Goal: Information Seeking & Learning: Check status

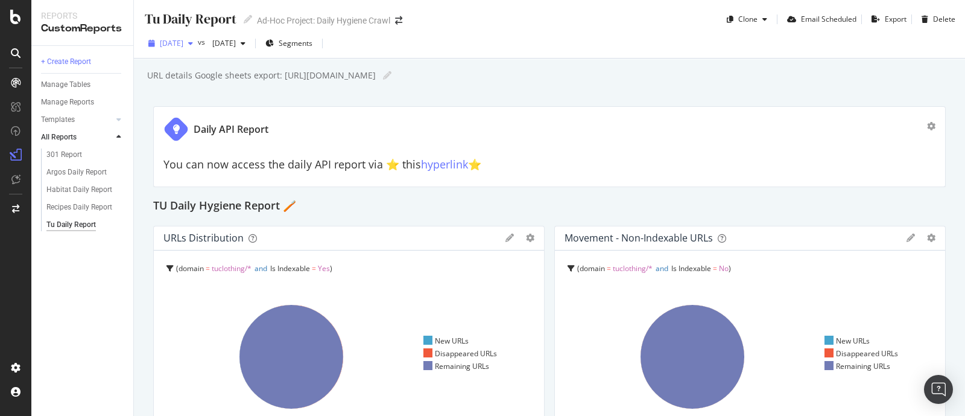
click at [197, 48] on div "[DATE]" at bounding box center [171, 43] width 54 height 18
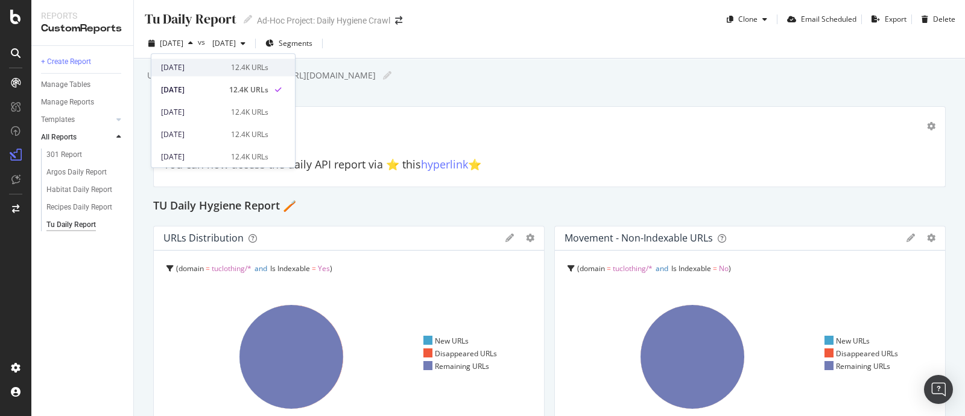
click at [197, 65] on div "[DATE]" at bounding box center [192, 67] width 63 height 11
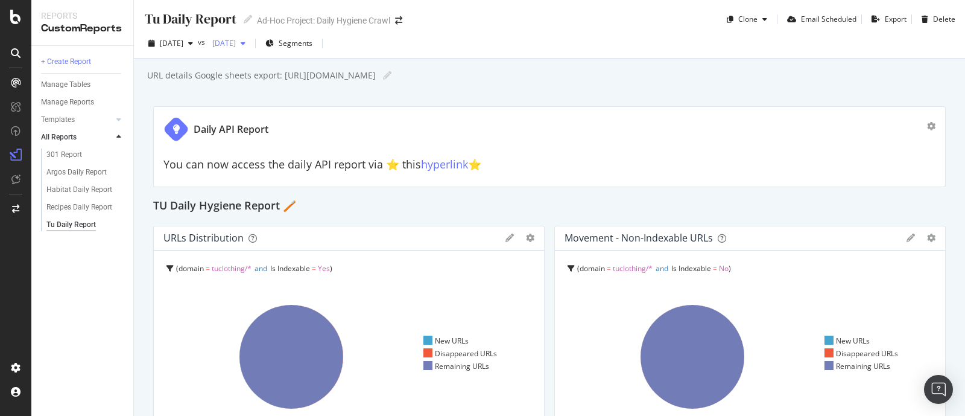
click at [236, 43] on span "[DATE]" at bounding box center [221, 43] width 28 height 10
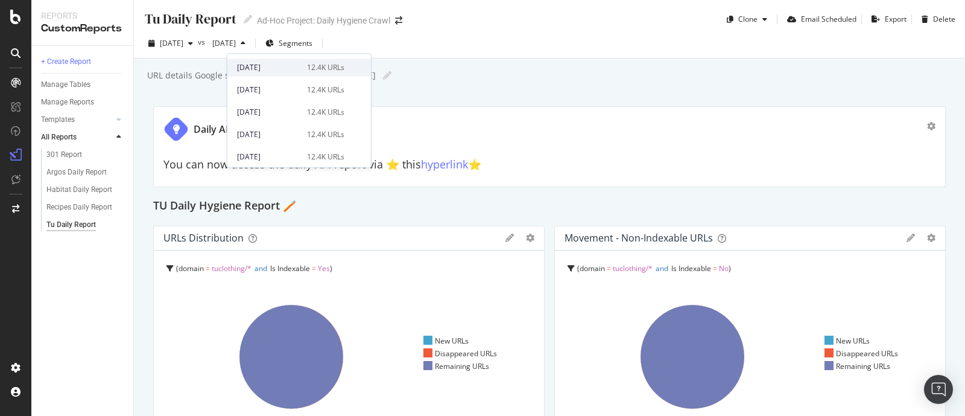
click at [274, 69] on div "[DATE]" at bounding box center [268, 67] width 63 height 11
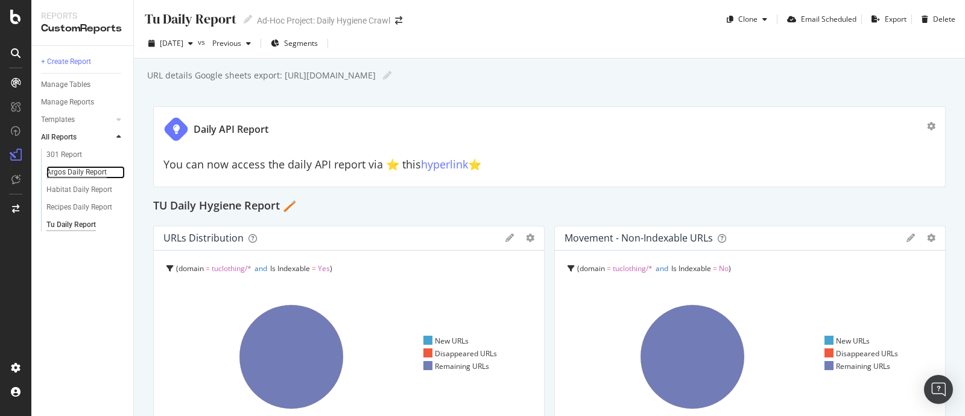
click at [78, 169] on div "Argos Daily Report" at bounding box center [76, 172] width 60 height 13
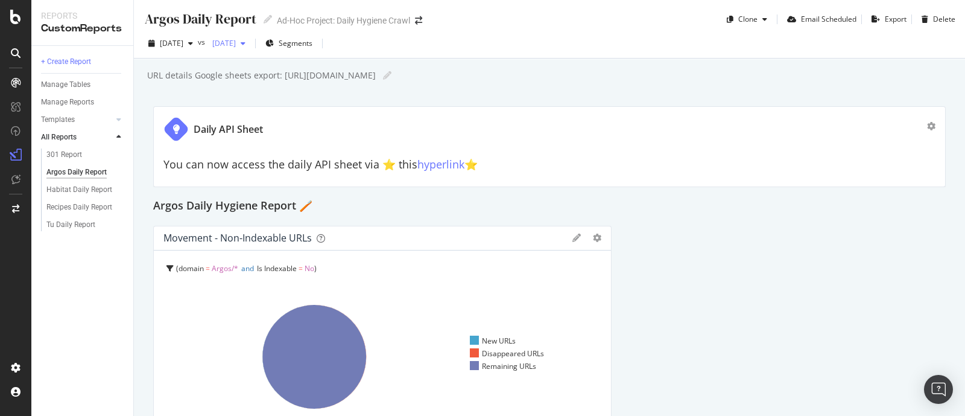
click at [236, 46] on span "[DATE]" at bounding box center [221, 43] width 28 height 10
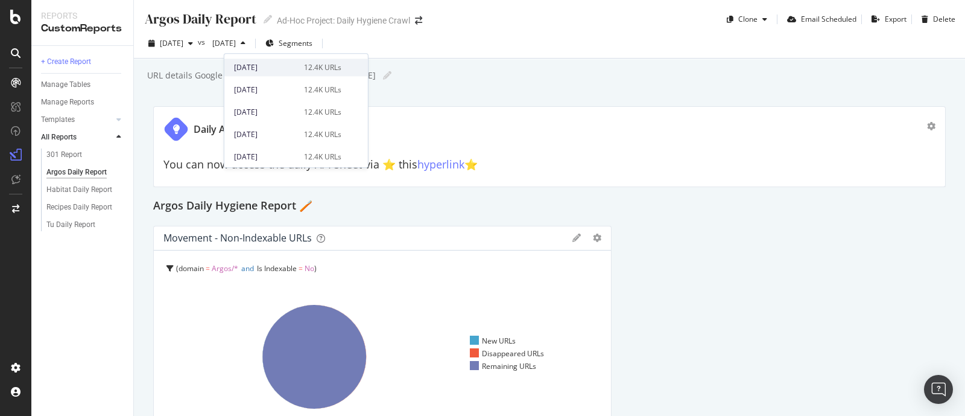
click at [253, 66] on div "[DATE]" at bounding box center [265, 67] width 63 height 11
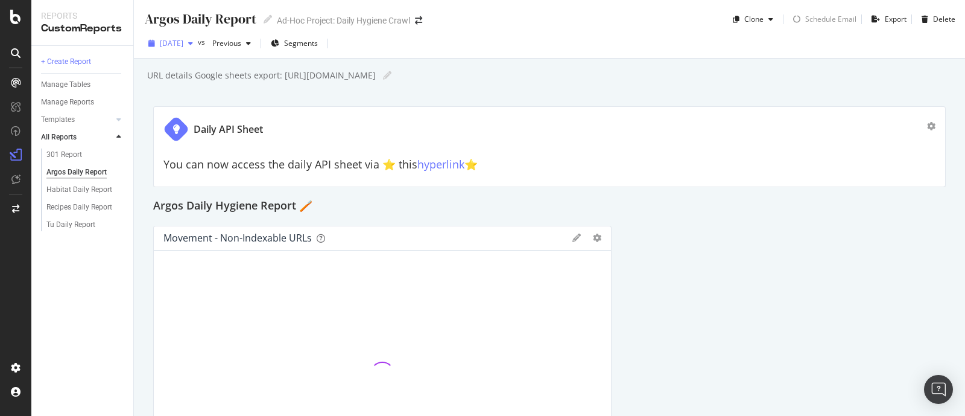
click at [183, 45] on span "[DATE]" at bounding box center [172, 43] width 24 height 10
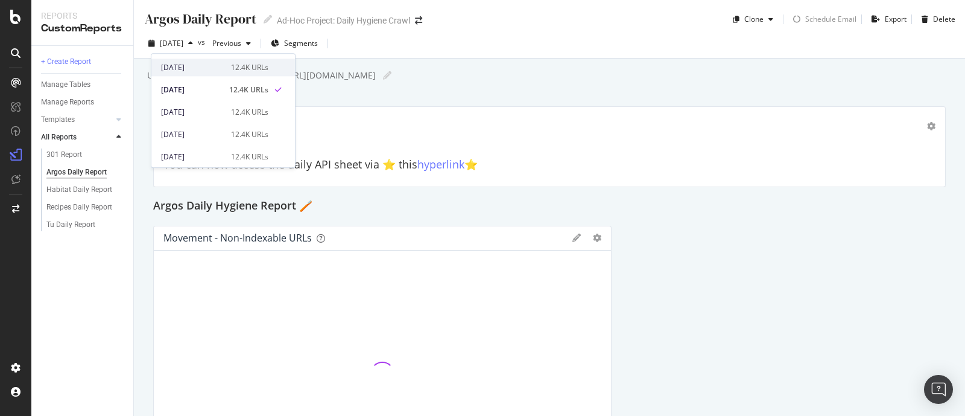
click at [184, 67] on div "[DATE]" at bounding box center [192, 67] width 63 height 11
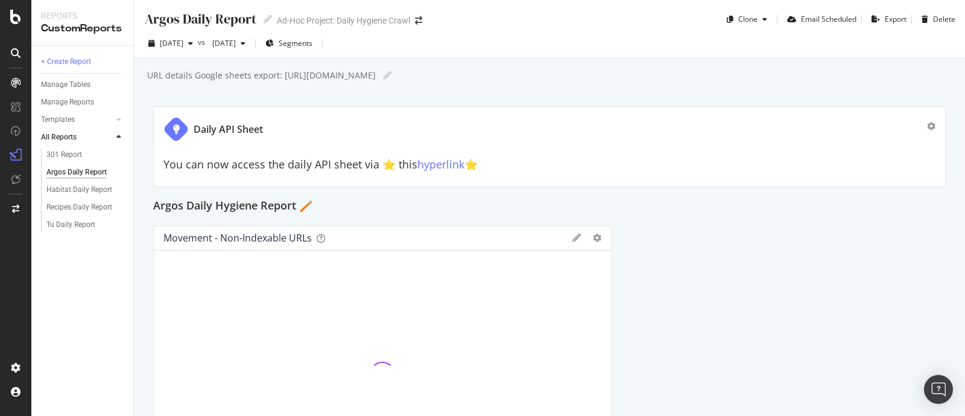
click at [250, 51] on div "[DATE]" at bounding box center [228, 43] width 43 height 18
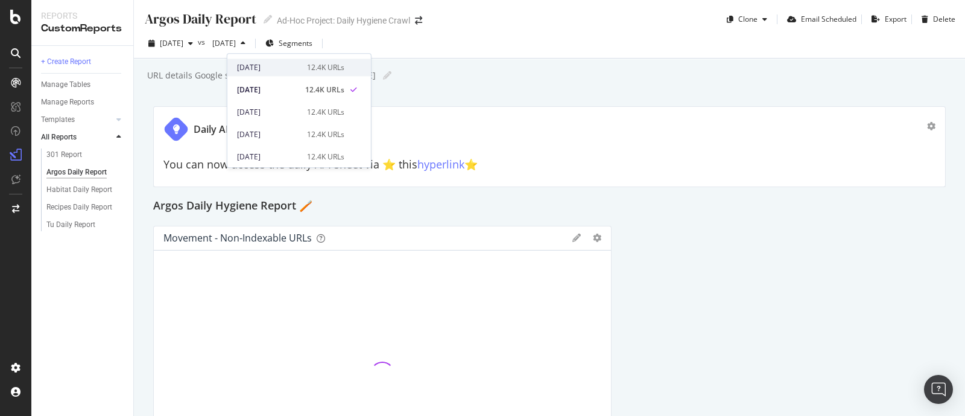
click at [278, 68] on div "[DATE]" at bounding box center [268, 67] width 63 height 11
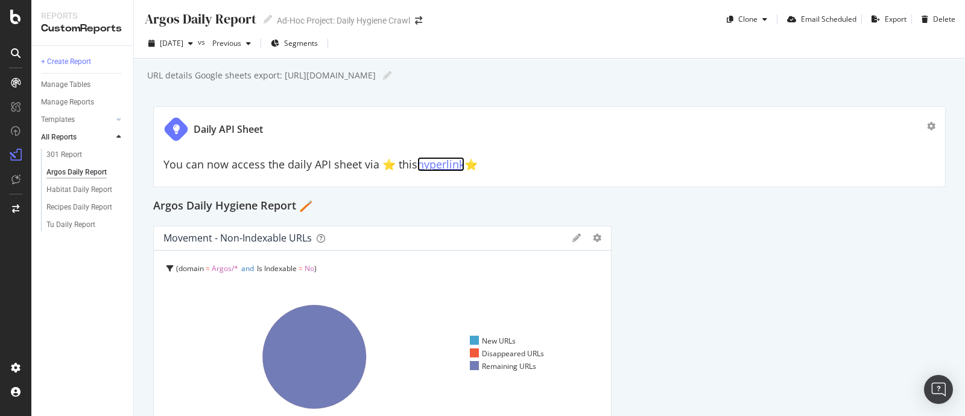
click at [452, 168] on link "hyperlink" at bounding box center [440, 164] width 47 height 14
click at [66, 185] on div "Habitat Daily Report" at bounding box center [79, 189] width 66 height 13
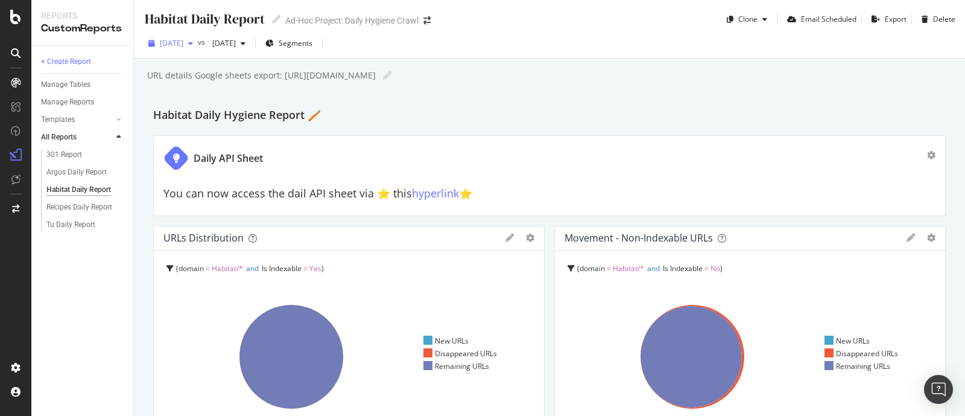
click at [183, 43] on span "[DATE]" at bounding box center [172, 43] width 24 height 10
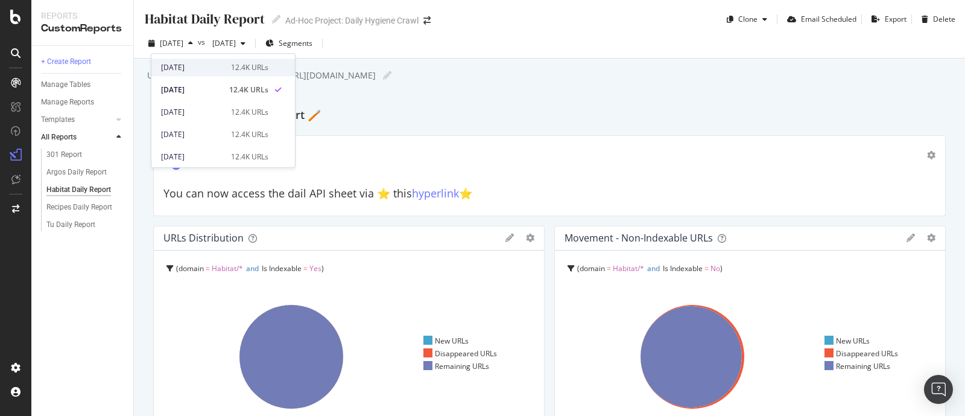
click at [183, 71] on div "[DATE]" at bounding box center [192, 67] width 63 height 11
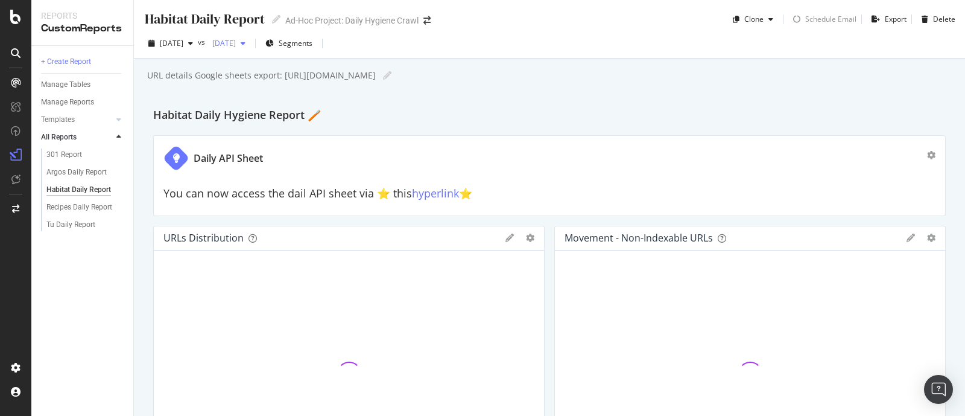
click at [236, 47] on span "[DATE]" at bounding box center [221, 43] width 28 height 10
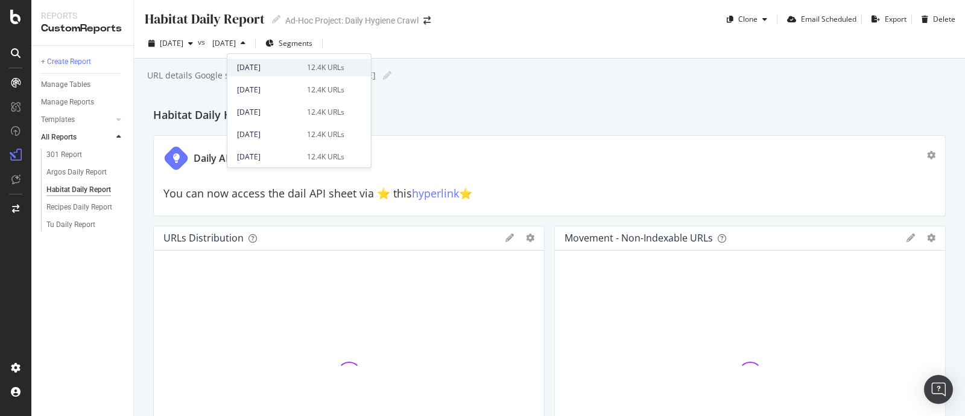
click at [283, 72] on div "[DATE]" at bounding box center [268, 67] width 63 height 11
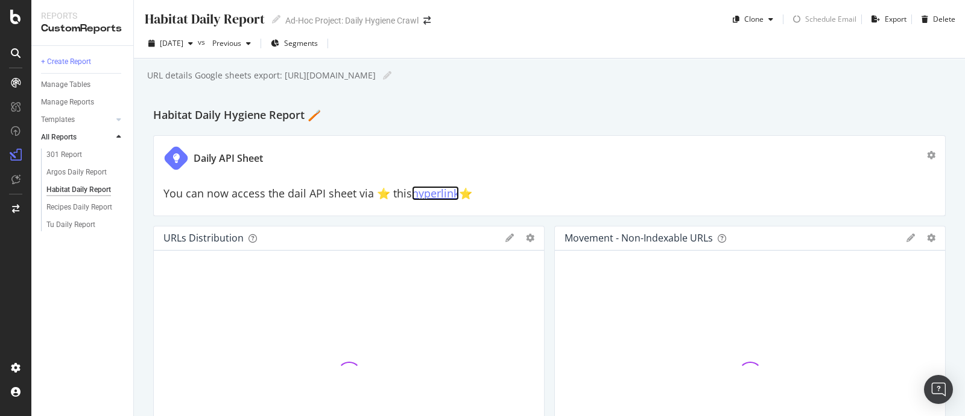
click at [441, 194] on link "hyperlink" at bounding box center [435, 193] width 47 height 14
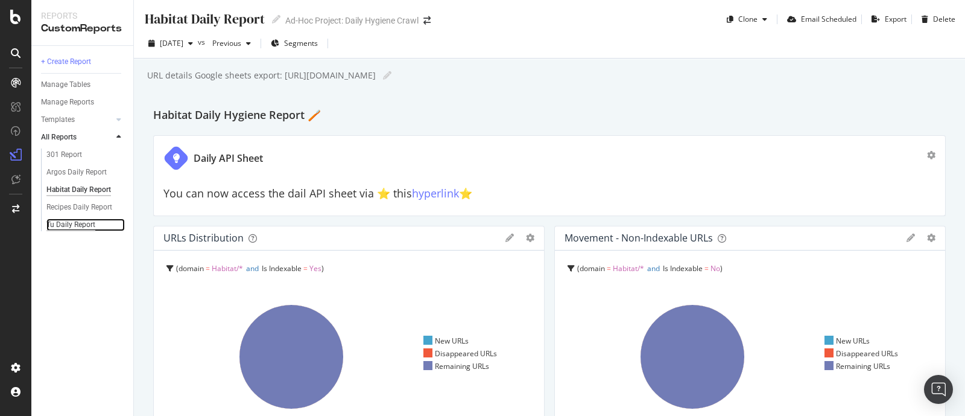
click at [68, 220] on div "Tu Daily Report" at bounding box center [70, 224] width 49 height 13
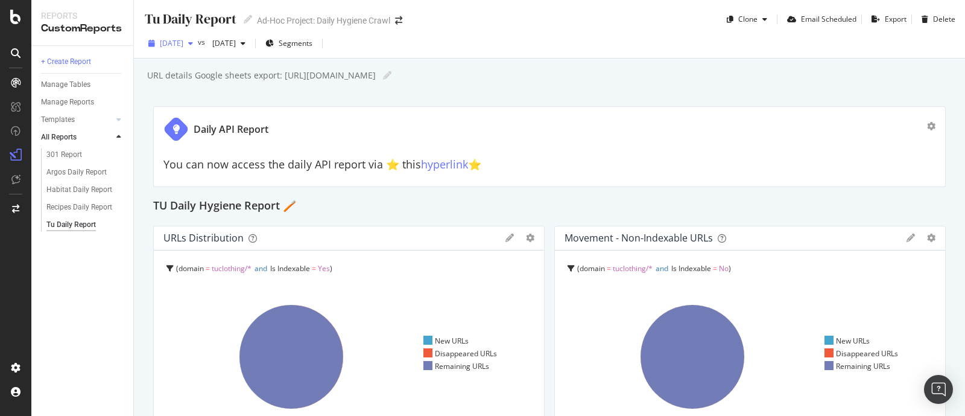
click at [187, 37] on div "[DATE]" at bounding box center [171, 43] width 54 height 18
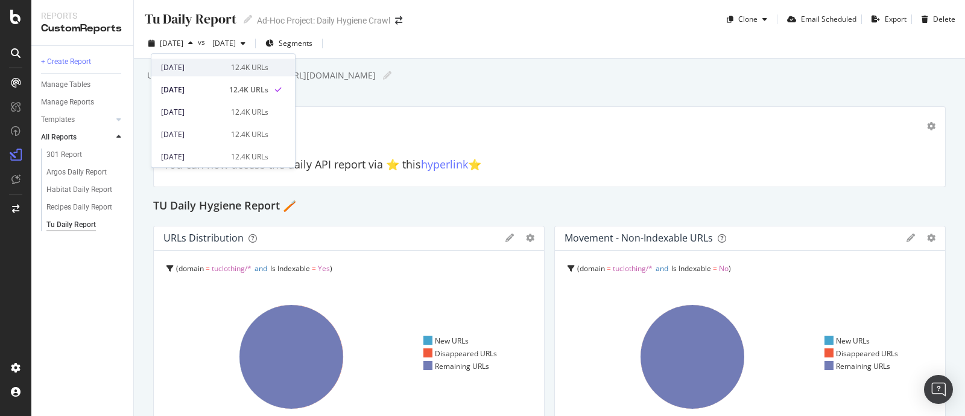
click at [182, 65] on div "[DATE]" at bounding box center [192, 67] width 63 height 11
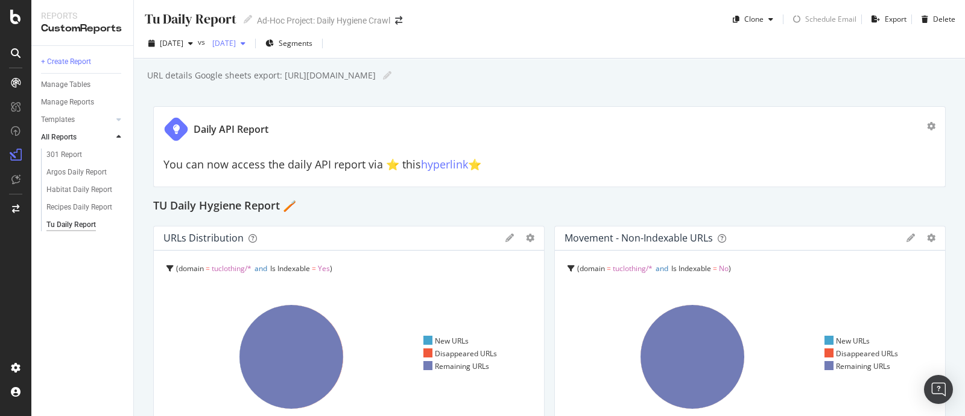
click at [236, 40] on span "[DATE]" at bounding box center [221, 43] width 28 height 10
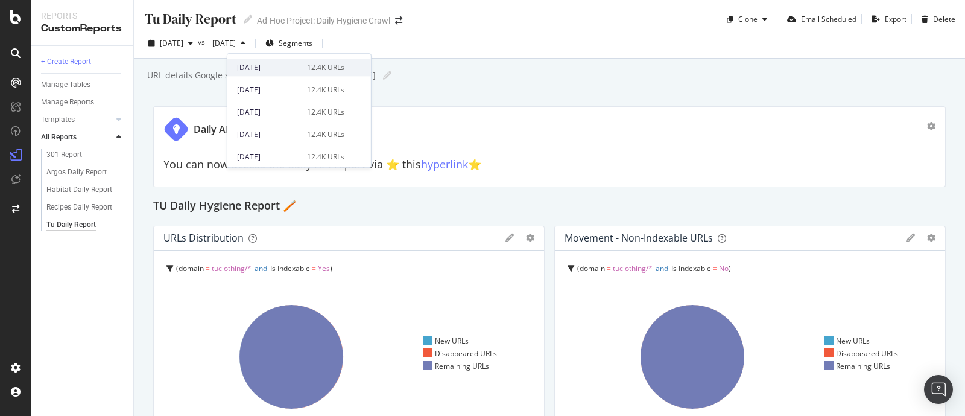
click at [264, 64] on div "[DATE]" at bounding box center [268, 67] width 63 height 11
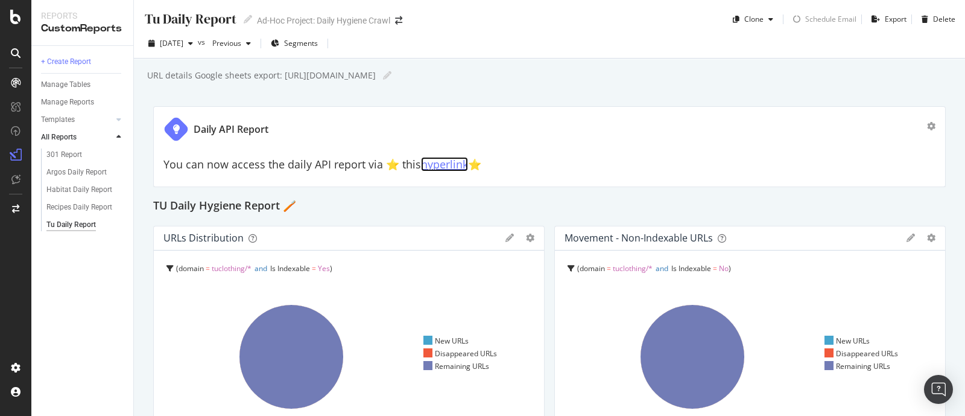
click at [437, 164] on link "hyperlink" at bounding box center [444, 164] width 47 height 14
